Goal: Task Accomplishment & Management: Use online tool/utility

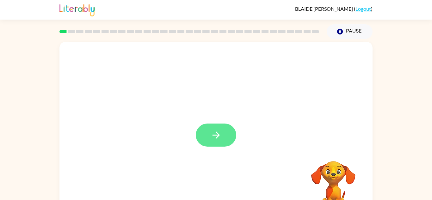
click at [213, 142] on button "button" at bounding box center [216, 135] width 40 height 23
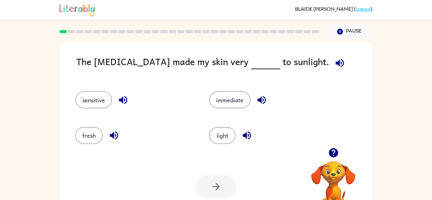
click at [329, 68] on span at bounding box center [338, 61] width 19 height 14
click at [332, 69] on button "button" at bounding box center [340, 63] width 16 height 16
click at [119, 101] on icon "button" at bounding box center [123, 100] width 11 height 11
click at [88, 98] on button "sensitive" at bounding box center [93, 99] width 37 height 17
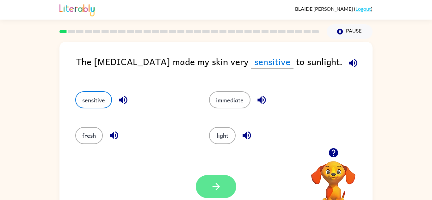
click at [211, 179] on button "button" at bounding box center [216, 186] width 40 height 23
click at [219, 190] on div at bounding box center [216, 186] width 40 height 23
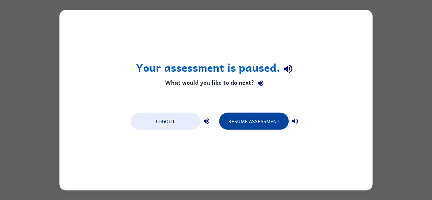
click at [229, 119] on button "Resume Assessment" at bounding box center [254, 121] width 70 height 17
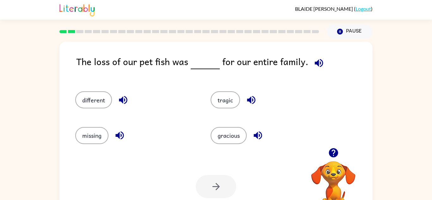
click at [315, 61] on icon "button" at bounding box center [319, 63] width 8 height 8
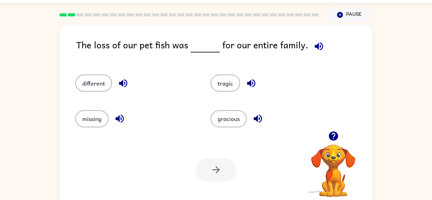
scroll to position [22, 0]
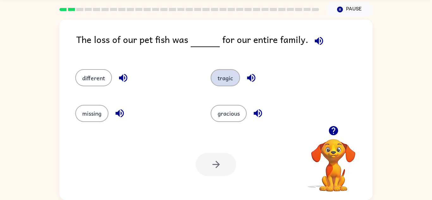
click at [229, 76] on button "tragic" at bounding box center [225, 77] width 29 height 17
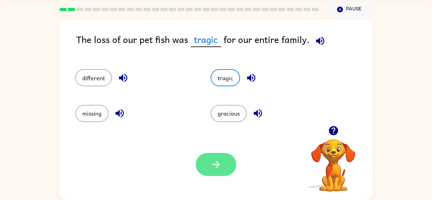
click at [217, 154] on button "button" at bounding box center [216, 164] width 40 height 23
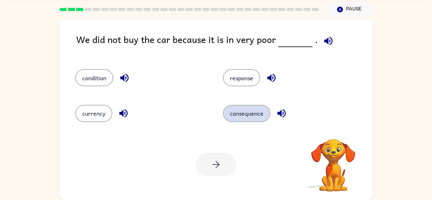
click at [227, 116] on button "consequence" at bounding box center [246, 113] width 47 height 17
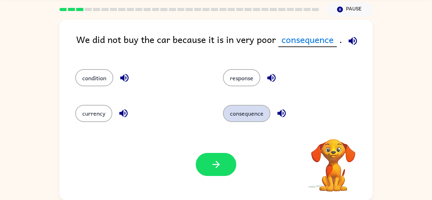
click at [227, 116] on button "consequence" at bounding box center [246, 113] width 47 height 17
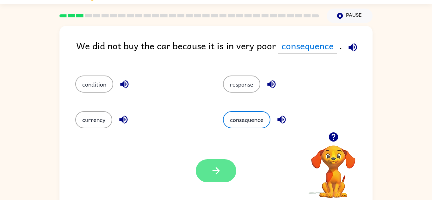
scroll to position [0, 0]
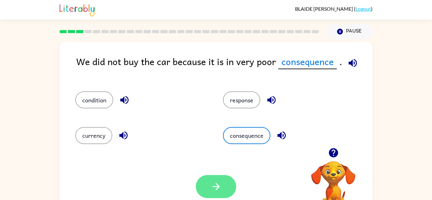
click at [205, 187] on button "button" at bounding box center [216, 186] width 40 height 23
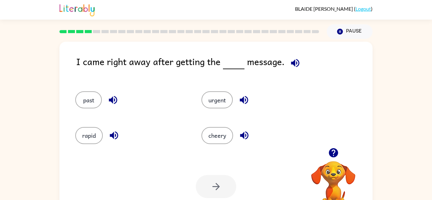
scroll to position [1, 0]
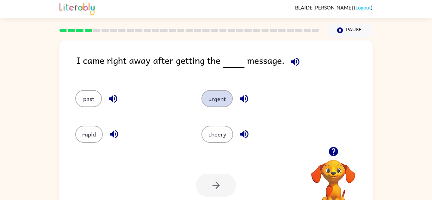
click at [210, 104] on button "urgent" at bounding box center [216, 98] width 31 height 17
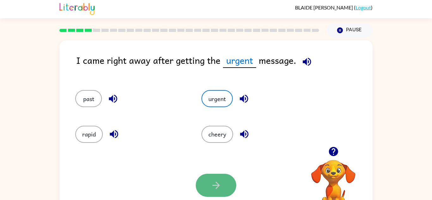
click at [227, 185] on button "button" at bounding box center [216, 185] width 40 height 23
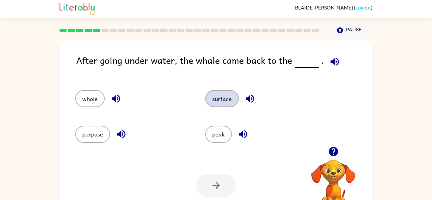
click at [225, 95] on button "surface" at bounding box center [222, 98] width 34 height 17
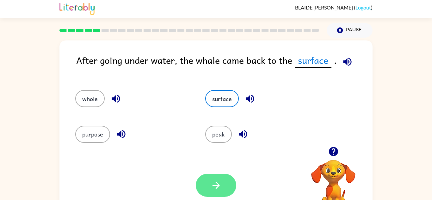
click at [212, 191] on icon "button" at bounding box center [216, 185] width 11 height 11
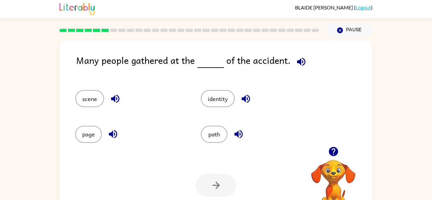
click at [222, 195] on div at bounding box center [216, 185] width 40 height 23
click at [224, 199] on div "Your browser must support playing .mp4 files to use Literably. Please try using…" at bounding box center [215, 185] width 313 height 71
click at [218, 136] on button "path" at bounding box center [214, 134] width 27 height 17
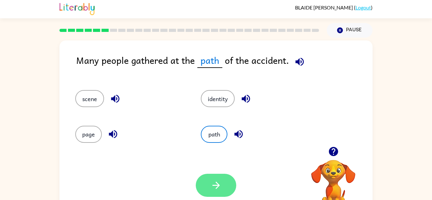
click at [218, 193] on button "button" at bounding box center [216, 185] width 40 height 23
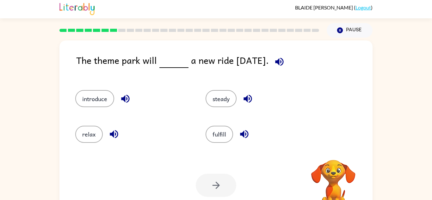
click at [225, 181] on div at bounding box center [216, 185] width 40 height 23
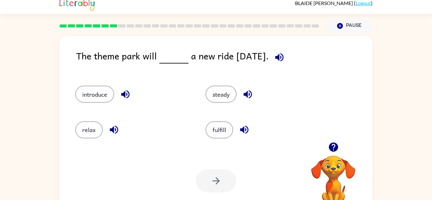
scroll to position [22, 0]
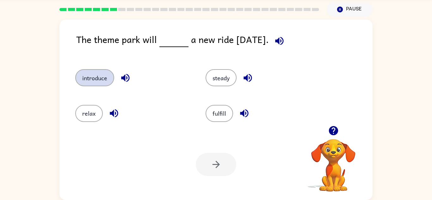
click at [96, 85] on button "introduce" at bounding box center [94, 77] width 39 height 17
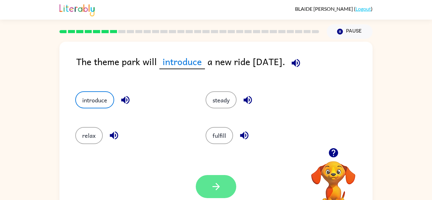
scroll to position [0, 0]
click at [196, 175] on button "button" at bounding box center [216, 186] width 40 height 23
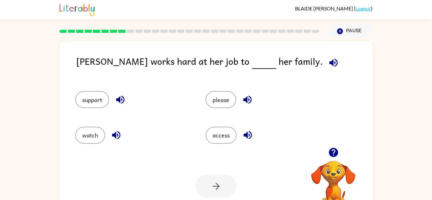
scroll to position [0, 0]
click at [329, 60] on icon "button" at bounding box center [333, 63] width 8 height 8
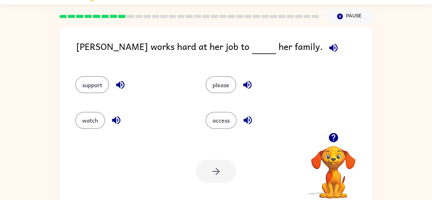
scroll to position [22, 0]
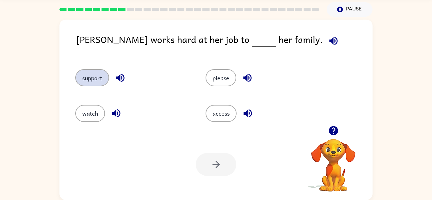
click at [94, 76] on button "support" at bounding box center [92, 77] width 34 height 17
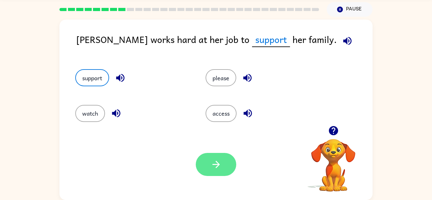
click at [207, 173] on button "button" at bounding box center [216, 164] width 40 height 23
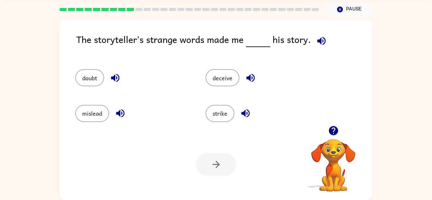
click at [321, 37] on icon "button" at bounding box center [321, 40] width 11 height 11
click at [88, 130] on div "Your browser must support playing .mp4 files to use Literably. Please try using…" at bounding box center [215, 164] width 313 height 71
click at [104, 112] on button "mislead" at bounding box center [92, 113] width 34 height 17
click at [88, 120] on button "mislead" at bounding box center [92, 113] width 34 height 17
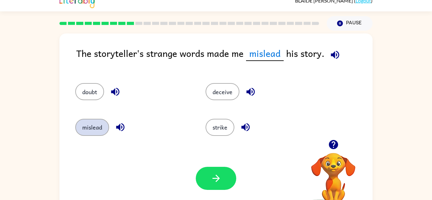
scroll to position [0, 0]
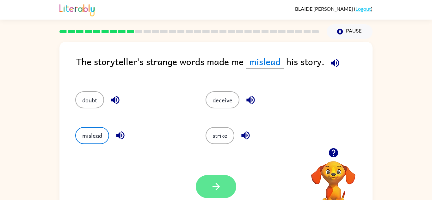
click at [217, 188] on icon "button" at bounding box center [216, 186] width 11 height 11
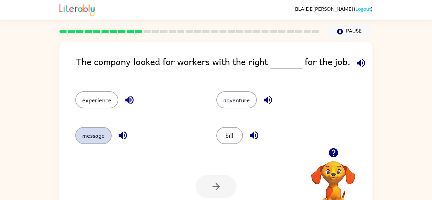
click at [99, 134] on button "message" at bounding box center [93, 135] width 36 height 17
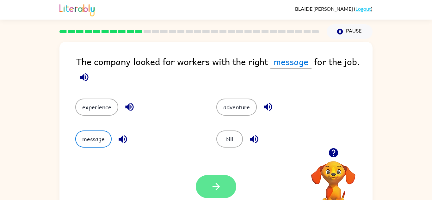
click at [226, 184] on button "button" at bounding box center [216, 186] width 40 height 23
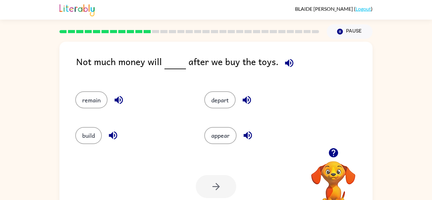
click at [287, 63] on icon "button" at bounding box center [289, 63] width 11 height 11
click at [94, 99] on button "remain" at bounding box center [91, 99] width 32 height 17
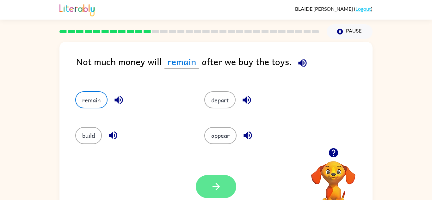
click at [213, 186] on icon "button" at bounding box center [216, 186] width 11 height 11
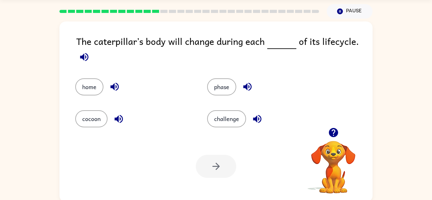
scroll to position [22, 0]
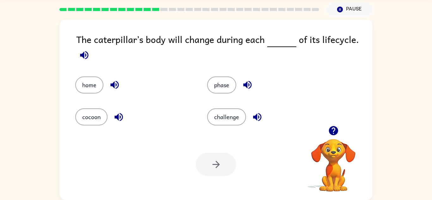
click at [83, 50] on icon "button" at bounding box center [84, 55] width 11 height 11
click at [84, 48] on button "button" at bounding box center [84, 55] width 16 height 16
click at [86, 55] on icon "button" at bounding box center [84, 55] width 8 height 8
click at [91, 53] on button "button" at bounding box center [84, 55] width 16 height 16
click at [81, 62] on button "button" at bounding box center [84, 55] width 16 height 16
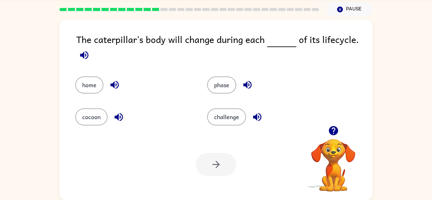
click at [78, 59] on button "button" at bounding box center [84, 55] width 16 height 16
click at [89, 61] on button "button" at bounding box center [84, 55] width 16 height 16
click at [223, 122] on button "challenge" at bounding box center [226, 116] width 39 height 17
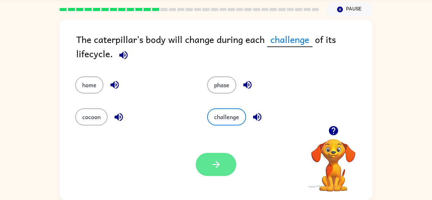
click at [219, 174] on button "button" at bounding box center [216, 164] width 40 height 23
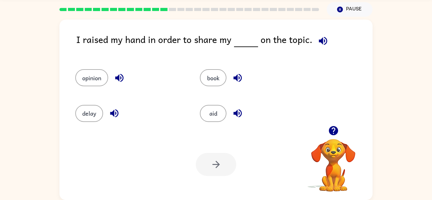
click at [119, 76] on icon "button" at bounding box center [119, 78] width 8 height 8
click at [321, 43] on icon "button" at bounding box center [322, 40] width 11 height 11
click at [217, 93] on div "aid" at bounding box center [250, 110] width 125 height 35
click at [86, 70] on button "opinion" at bounding box center [91, 77] width 33 height 17
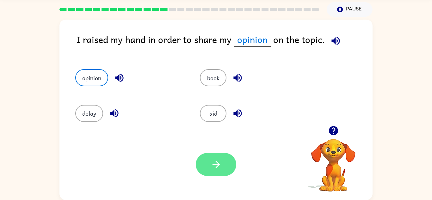
click at [207, 174] on button "button" at bounding box center [216, 164] width 40 height 23
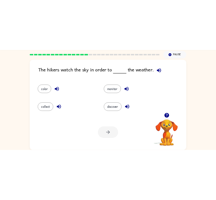
scroll to position [22, 0]
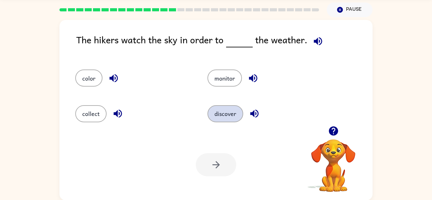
click at [214, 106] on button "discover" at bounding box center [225, 113] width 36 height 17
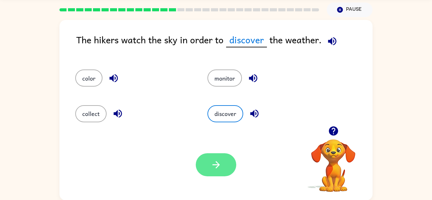
click at [208, 161] on button "button" at bounding box center [216, 164] width 40 height 23
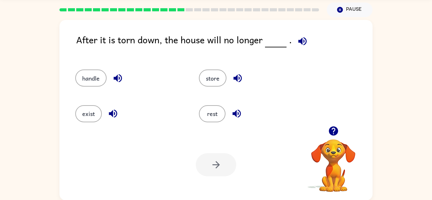
click at [299, 38] on icon "button" at bounding box center [302, 41] width 11 height 11
click at [83, 112] on button "exist" at bounding box center [88, 113] width 27 height 17
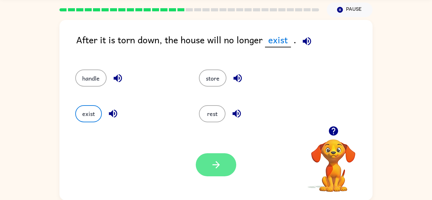
click at [216, 161] on icon "button" at bounding box center [216, 164] width 11 height 11
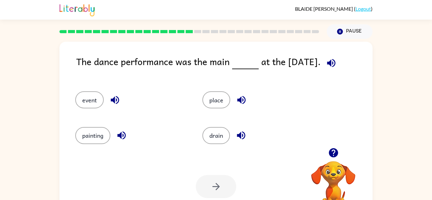
click at [329, 63] on icon "button" at bounding box center [331, 63] width 8 height 8
click at [328, 62] on icon "button" at bounding box center [331, 63] width 8 height 8
click at [332, 66] on icon "button" at bounding box center [331, 63] width 8 height 8
click at [331, 70] on button "button" at bounding box center [331, 63] width 16 height 16
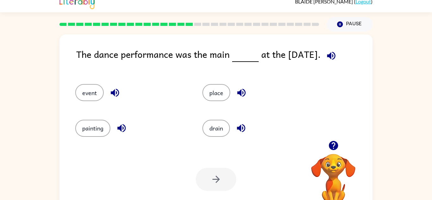
scroll to position [22, 0]
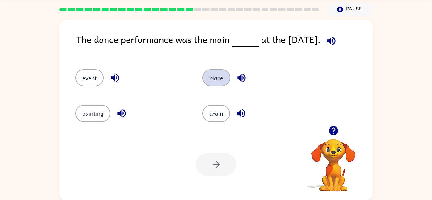
click at [223, 74] on button "place" at bounding box center [216, 77] width 28 height 17
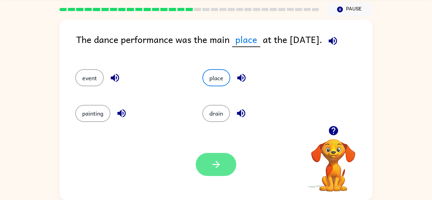
click at [216, 158] on button "button" at bounding box center [216, 164] width 40 height 23
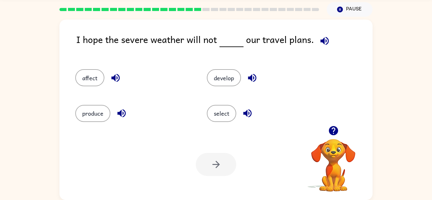
click at [323, 42] on icon "button" at bounding box center [324, 41] width 8 height 8
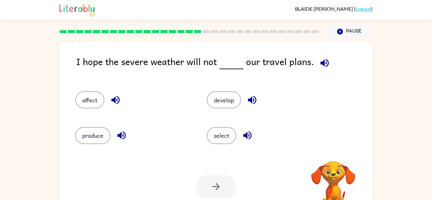
click at [78, 93] on div "affect" at bounding box center [133, 99] width 117 height 17
click at [90, 92] on button "affect" at bounding box center [89, 99] width 29 height 17
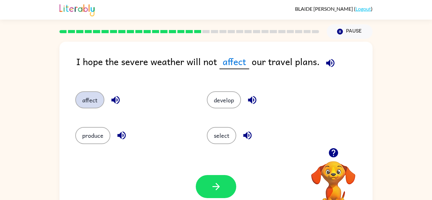
click at [88, 95] on button "affect" at bounding box center [89, 99] width 29 height 17
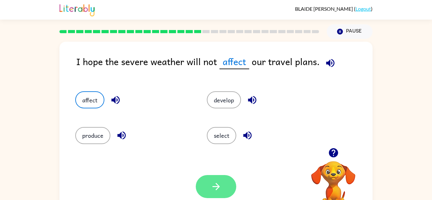
click at [225, 177] on button "button" at bounding box center [216, 186] width 40 height 23
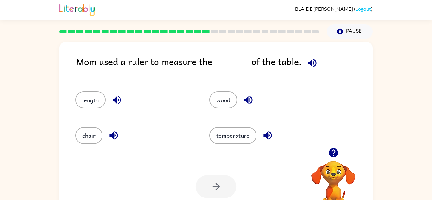
click at [315, 59] on button "button" at bounding box center [312, 63] width 16 height 16
click at [309, 59] on icon "button" at bounding box center [312, 63] width 11 height 11
click at [311, 59] on icon "button" at bounding box center [312, 63] width 11 height 11
click at [91, 97] on button "length" at bounding box center [90, 99] width 30 height 17
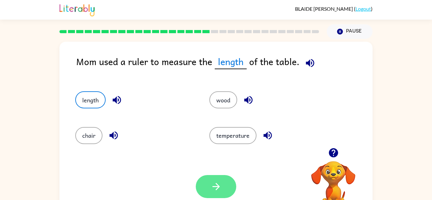
click at [208, 187] on button "button" at bounding box center [216, 186] width 40 height 23
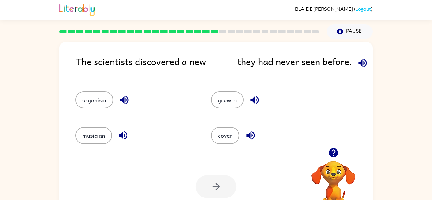
click at [359, 60] on icon "button" at bounding box center [362, 63] width 8 height 8
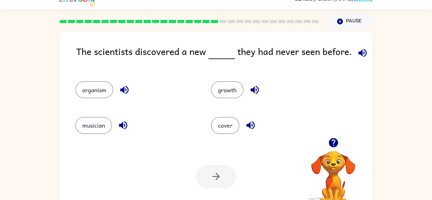
scroll to position [22, 0]
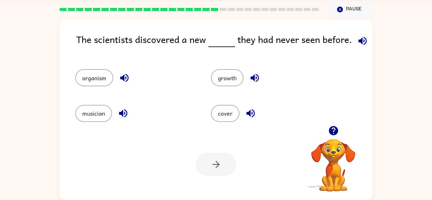
click at [267, 51] on div "The scientists discovered a new they had never seen before." at bounding box center [224, 44] width 296 height 24
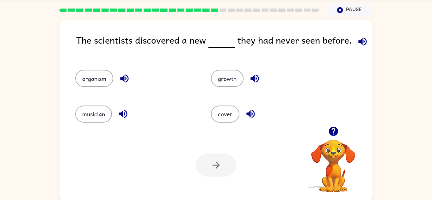
scroll to position [21, 0]
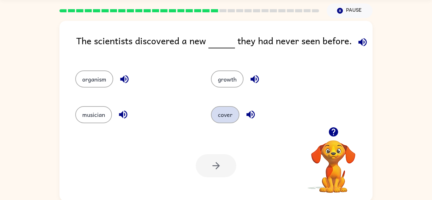
click at [220, 121] on button "cover" at bounding box center [225, 114] width 28 height 17
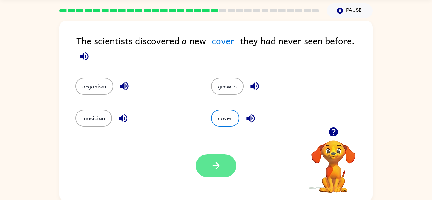
click at [217, 165] on icon "button" at bounding box center [216, 165] width 11 height 11
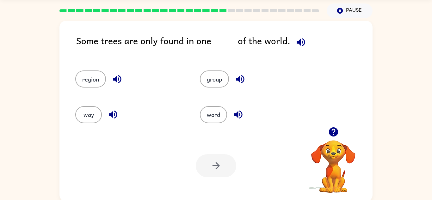
click at [297, 37] on icon "button" at bounding box center [300, 42] width 11 height 11
click at [211, 81] on button "group" at bounding box center [214, 78] width 29 height 17
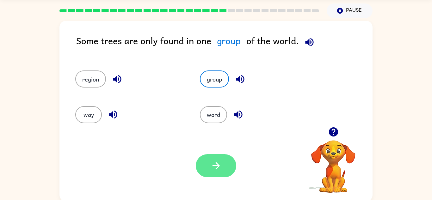
click at [219, 167] on icon "button" at bounding box center [216, 165] width 11 height 11
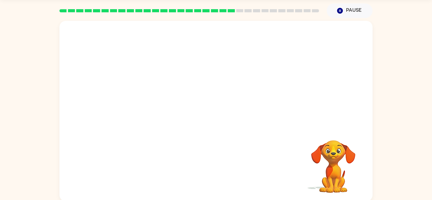
click at [159, 107] on video "Your browser must support playing .mp4 files to use Literably. Please try using…" at bounding box center [215, 74] width 313 height 106
click at [147, 107] on video "Your browser must support playing .mp4 files to use Literably. Please try using…" at bounding box center [215, 74] width 313 height 106
click at [155, 106] on video "Your browser must support playing .mp4 files to use Literably. Please try using…" at bounding box center [215, 74] width 313 height 106
click at [151, 103] on video "Your browser must support playing .mp4 files to use Literably. Please try using…" at bounding box center [215, 74] width 313 height 106
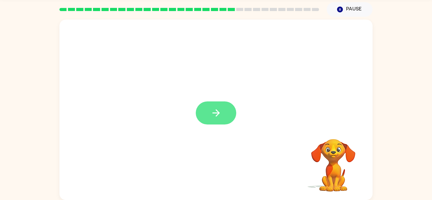
click at [220, 106] on button "button" at bounding box center [216, 112] width 40 height 23
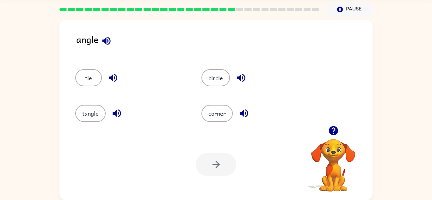
click at [104, 48] on button "button" at bounding box center [106, 41] width 16 height 16
click at [119, 42] on div "angle" at bounding box center [224, 44] width 296 height 24
click at [113, 41] on button "button" at bounding box center [106, 41] width 16 height 16
click at [224, 59] on div "circle" at bounding box center [252, 74] width 126 height 35
click at [331, 141] on video "Your browser must support playing .mp4 files to use Literably. Please try using…" at bounding box center [333, 160] width 63 height 63
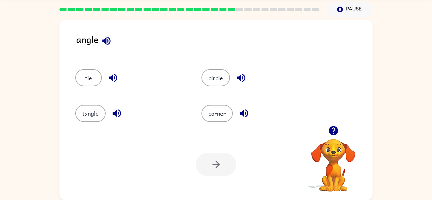
click at [329, 135] on icon "button" at bounding box center [333, 130] width 11 height 11
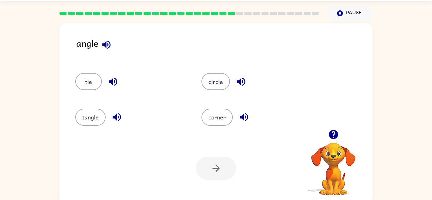
scroll to position [13, 0]
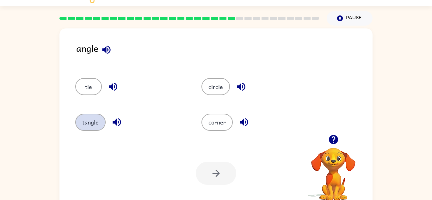
click at [94, 128] on button "tangle" at bounding box center [90, 122] width 30 height 17
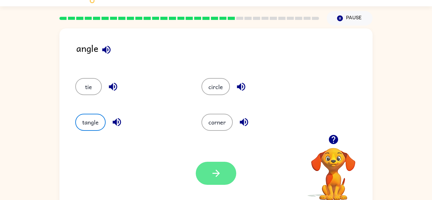
click at [231, 165] on button "button" at bounding box center [216, 173] width 40 height 23
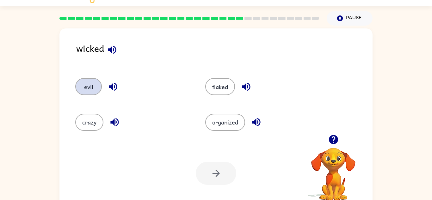
click at [80, 89] on button "evil" at bounding box center [88, 86] width 27 height 17
click at [87, 92] on button "evil" at bounding box center [88, 86] width 27 height 17
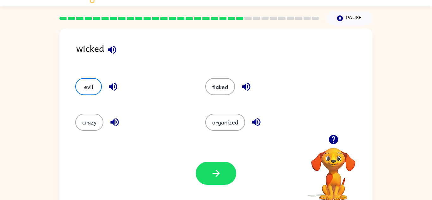
click at [199, 162] on div at bounding box center [216, 173] width 40 height 23
click at [215, 179] on icon "button" at bounding box center [216, 173] width 11 height 11
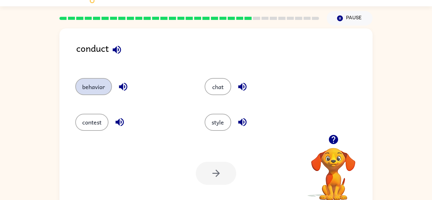
click at [95, 83] on button "behavior" at bounding box center [93, 86] width 37 height 17
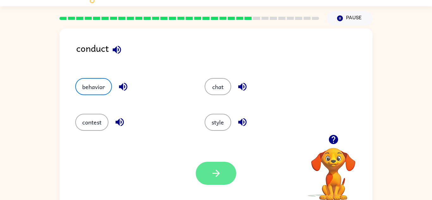
click at [220, 166] on button "button" at bounding box center [216, 173] width 40 height 23
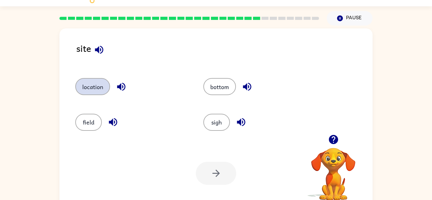
click at [101, 86] on button "location" at bounding box center [92, 86] width 35 height 17
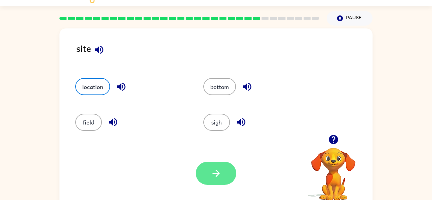
click at [218, 174] on icon "button" at bounding box center [215, 173] width 7 height 7
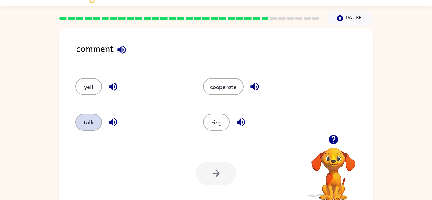
click at [89, 127] on button "talk" at bounding box center [88, 122] width 27 height 17
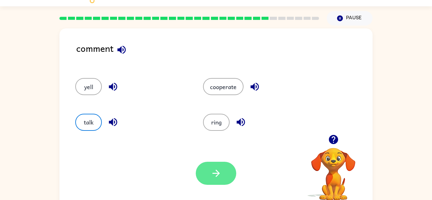
click at [222, 172] on button "button" at bounding box center [216, 173] width 40 height 23
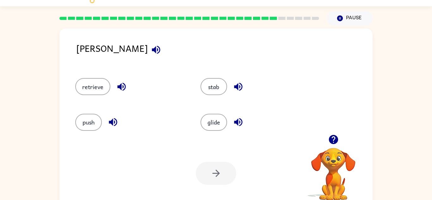
click at [81, 136] on div "push" at bounding box center [125, 119] width 125 height 35
click at [86, 131] on button "push" at bounding box center [88, 122] width 27 height 17
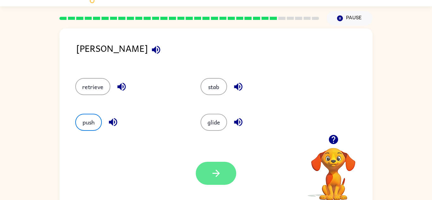
click at [219, 176] on icon "button" at bounding box center [216, 173] width 11 height 11
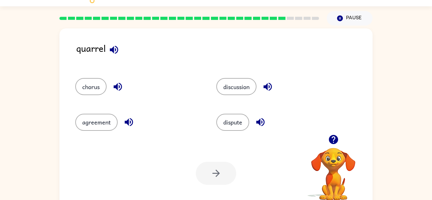
click at [106, 93] on div "chorus" at bounding box center [138, 86] width 126 height 17
click at [95, 88] on button "chorus" at bounding box center [90, 86] width 31 height 17
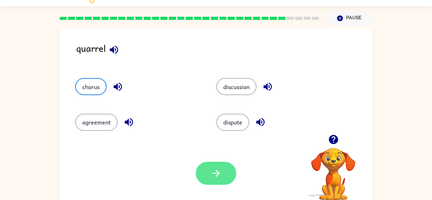
click at [224, 176] on button "button" at bounding box center [216, 173] width 40 height 23
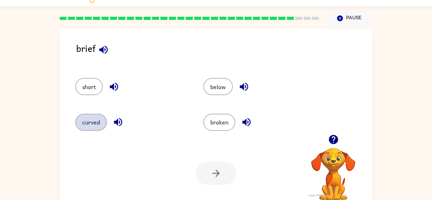
click at [78, 122] on button "curved" at bounding box center [91, 122] width 32 height 17
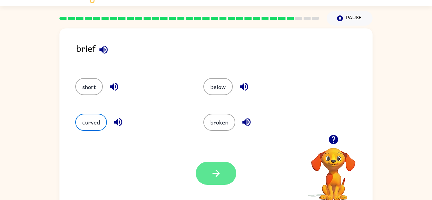
click at [215, 166] on button "button" at bounding box center [216, 173] width 40 height 23
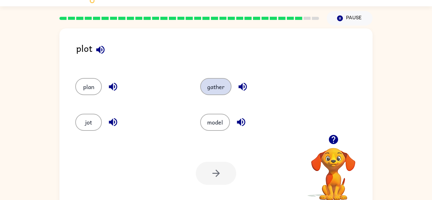
click at [207, 84] on button "gather" at bounding box center [215, 86] width 31 height 17
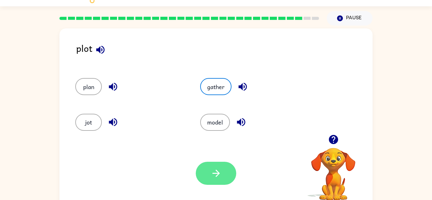
click at [218, 175] on icon "button" at bounding box center [215, 173] width 7 height 7
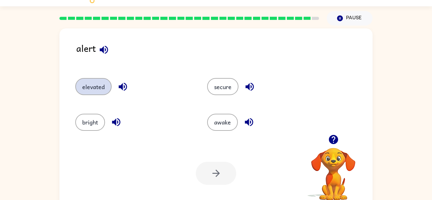
click at [96, 85] on button "elevated" at bounding box center [93, 86] width 36 height 17
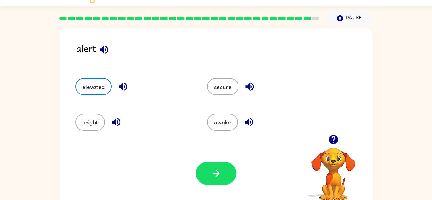
click at [196, 156] on div "Your browser must support playing .mp4 files to use Literably. Please try using…" at bounding box center [215, 173] width 313 height 71
click at [198, 163] on div at bounding box center [216, 173] width 40 height 23
click at [199, 172] on button "button" at bounding box center [216, 173] width 40 height 23
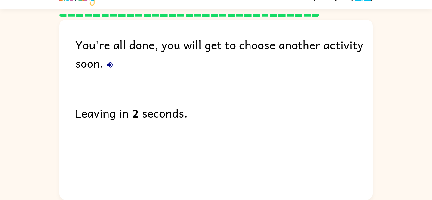
click at [113, 64] on icon "button" at bounding box center [110, 65] width 6 height 6
